Goal: Information Seeking & Learning: Learn about a topic

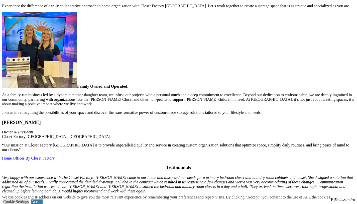
scroll to position [1369, 0]
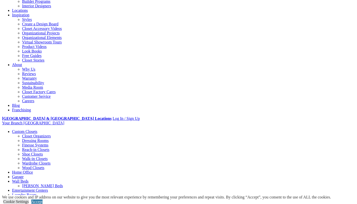
scroll to position [77, 0]
